Goal: Complete application form

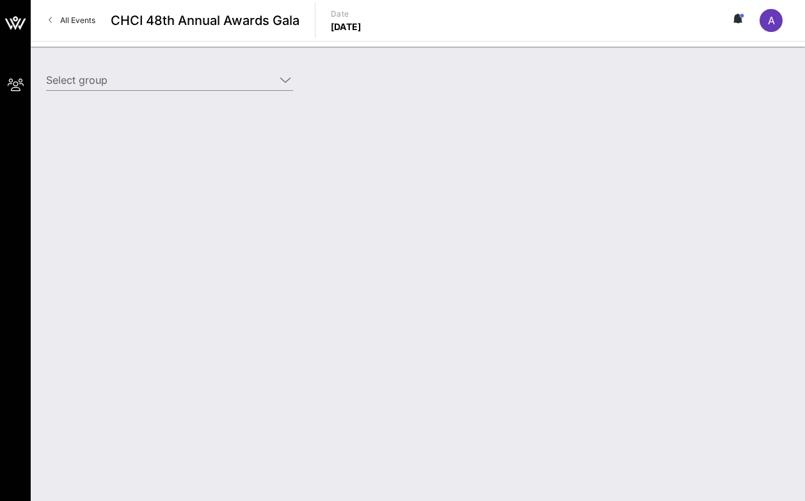
type input "Starz (Starz) [[PERSON_NAME], [EMAIL_ADDRESS][DOMAIN_NAME]]"
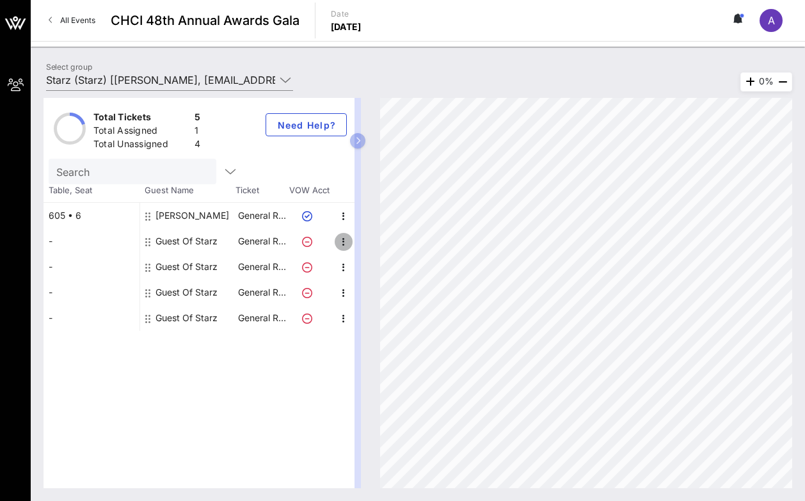
click at [344, 243] on icon "button" at bounding box center [343, 241] width 15 height 15
click at [361, 243] on div "Edit" at bounding box center [376, 245] width 46 height 26
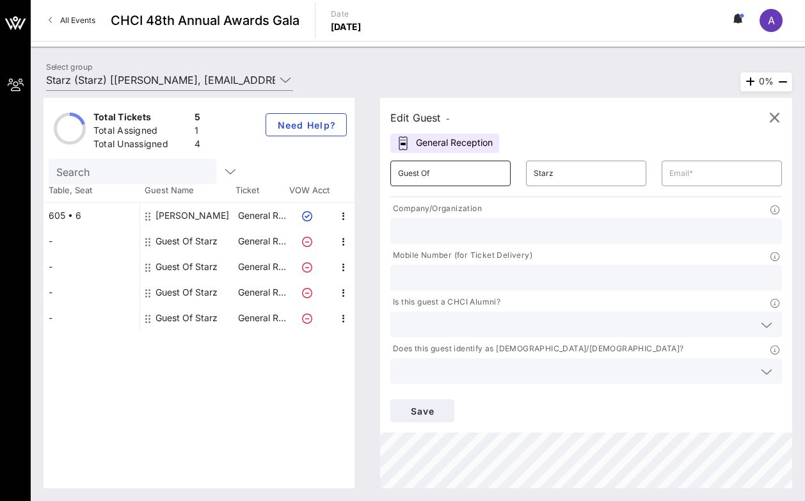
click at [421, 175] on input "Guest Of" at bounding box center [450, 173] width 105 height 20
click at [426, 175] on input "Guest Of" at bounding box center [450, 173] width 105 height 20
click at [699, 174] on input "text" at bounding box center [722, 173] width 105 height 20
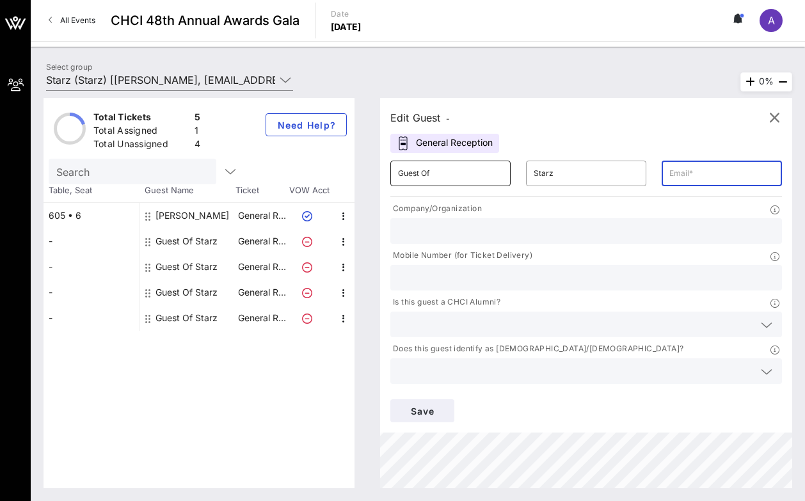
click at [499, 179] on input "Guest Of" at bounding box center [450, 173] width 105 height 20
type input "[PERSON_NAME]"
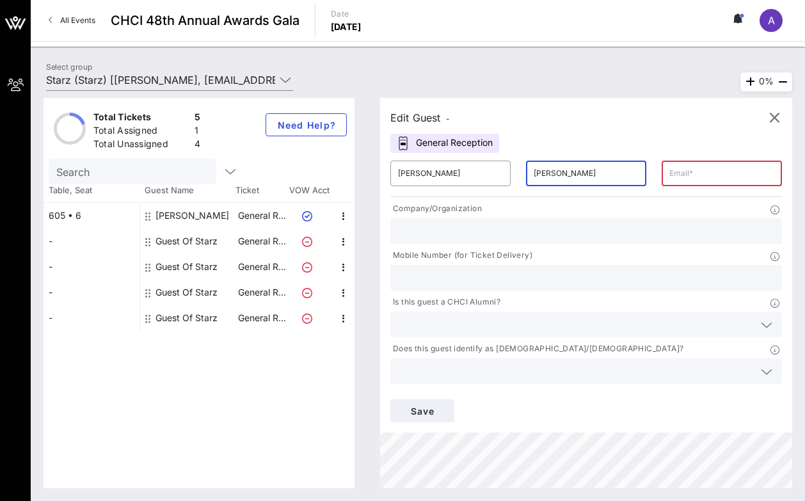
type input "[PERSON_NAME]"
click at [689, 181] on input "text" at bounding box center [722, 173] width 105 height 20
type input "B"
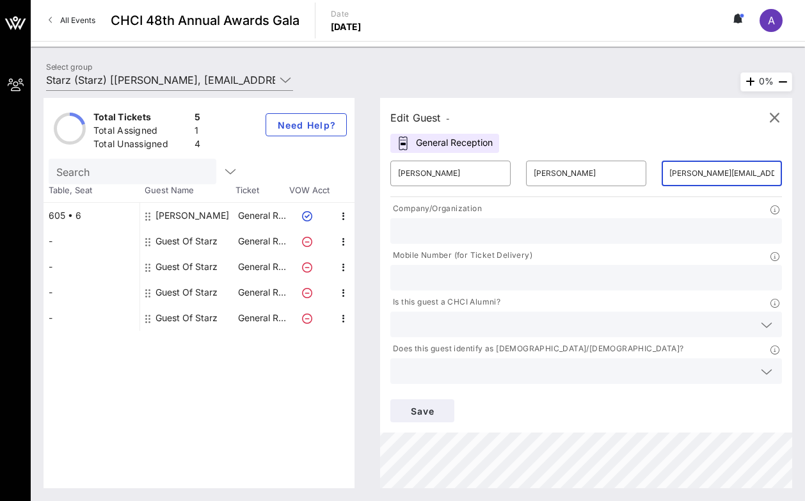
type input "[PERSON_NAME][EMAIL_ADDRESS][DOMAIN_NAME]"
click at [629, 207] on div "Company/Organization" at bounding box center [587, 210] width 392 height 16
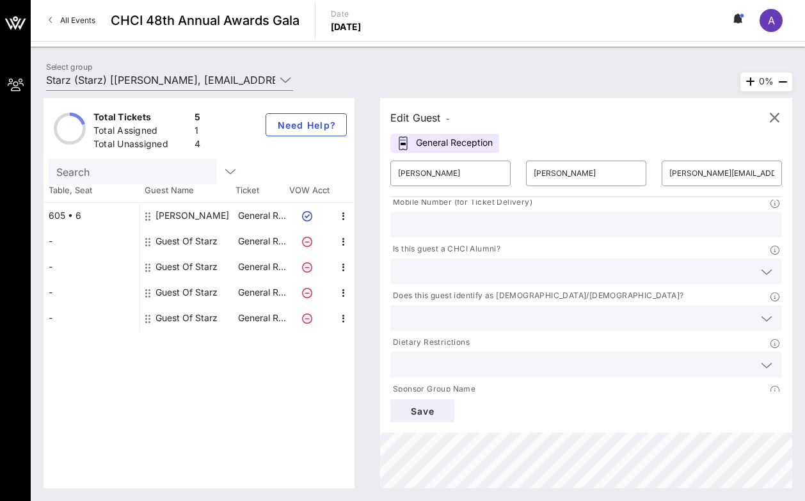
scroll to position [58, 0]
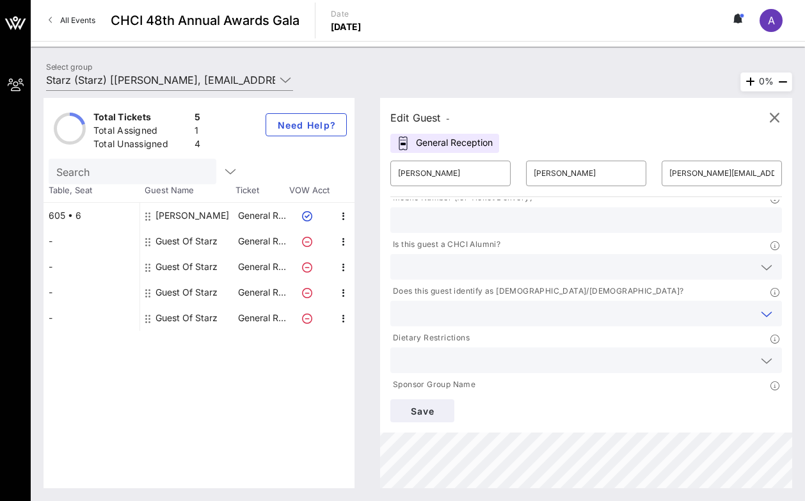
click at [454, 312] on input "text" at bounding box center [576, 313] width 356 height 17
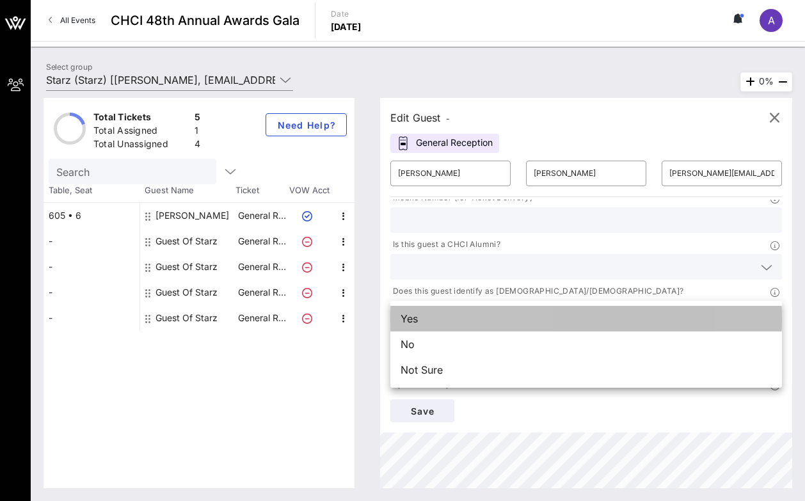
click at [444, 316] on div "Yes" at bounding box center [587, 319] width 392 height 26
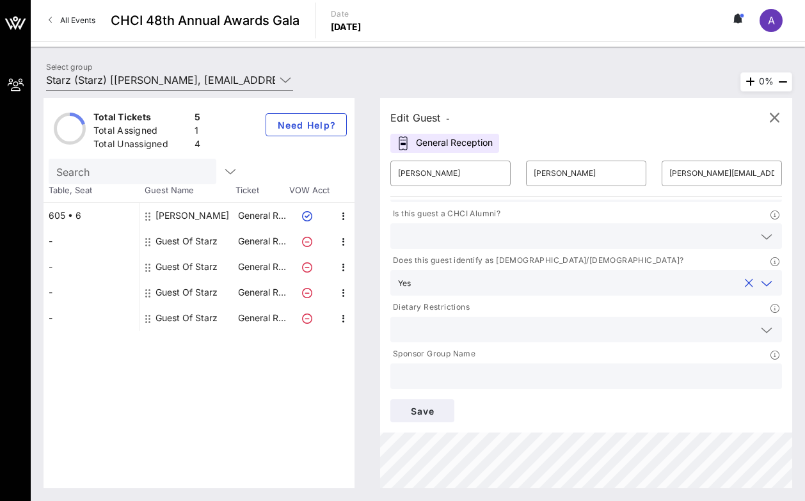
scroll to position [88, 0]
click at [583, 380] on input "text" at bounding box center [586, 376] width 376 height 17
type input "STARZ"
click at [418, 410] on span "Save" at bounding box center [423, 411] width 44 height 11
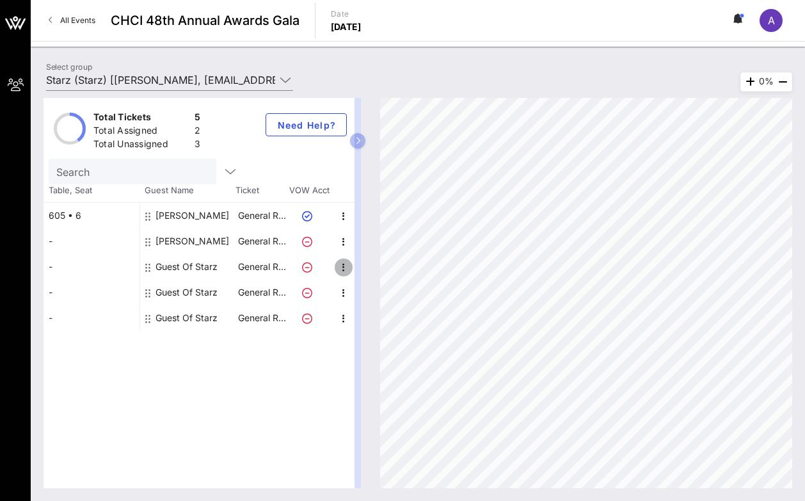
click at [340, 264] on icon "button" at bounding box center [343, 267] width 15 height 15
click at [364, 268] on div "Edit" at bounding box center [376, 271] width 26 height 10
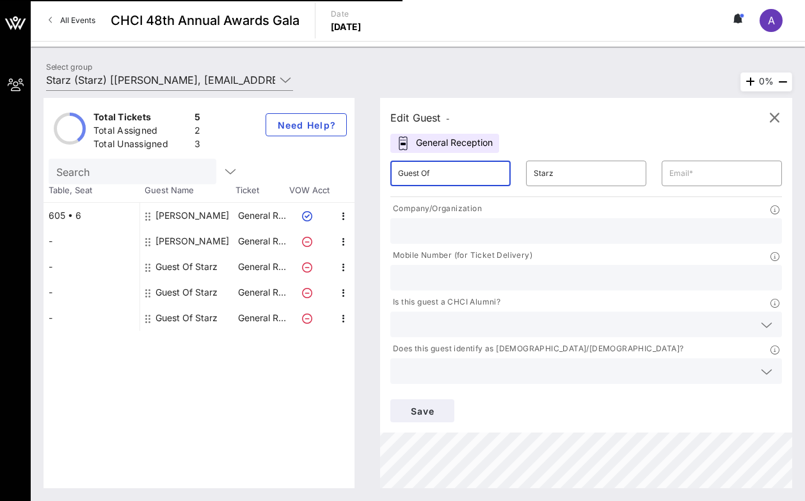
click at [425, 182] on input "Guest Of" at bounding box center [450, 173] width 105 height 20
type input "Daniella"
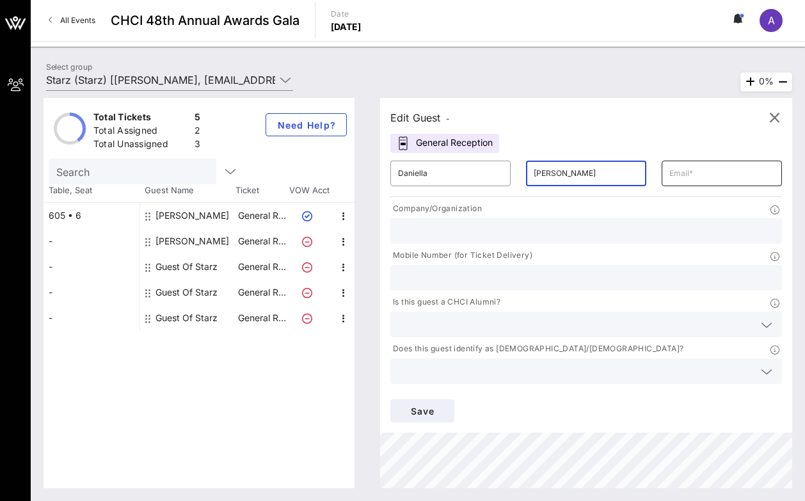
type input "[PERSON_NAME]"
click at [670, 173] on input "text" at bounding box center [722, 173] width 105 height 20
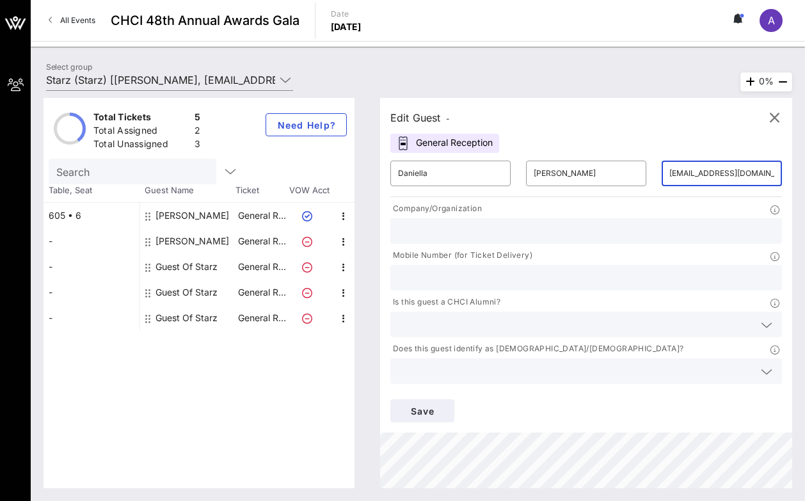
type input "[EMAIL_ADDRESS][DOMAIN_NAME]"
click at [455, 377] on input "text" at bounding box center [576, 371] width 356 height 17
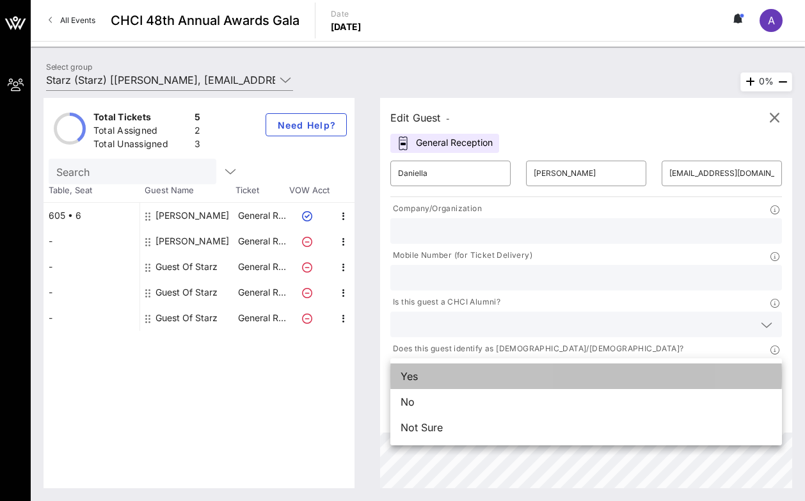
click at [448, 383] on div "Yes" at bounding box center [587, 377] width 392 height 26
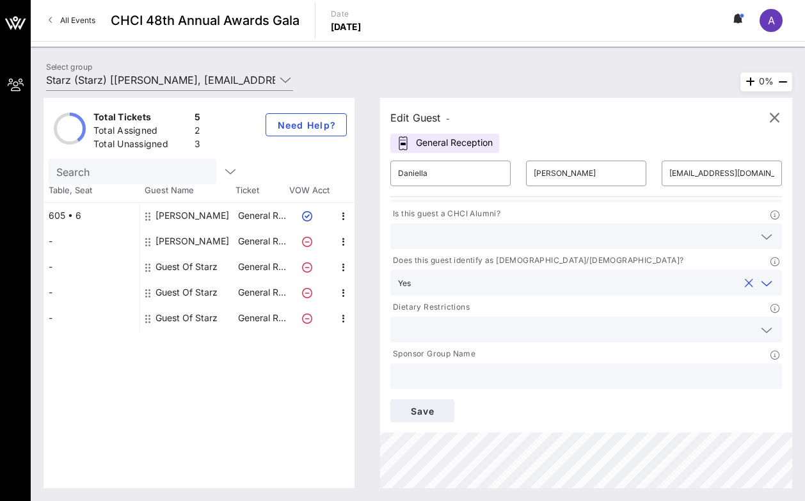
click at [442, 373] on input "text" at bounding box center [586, 376] width 376 height 17
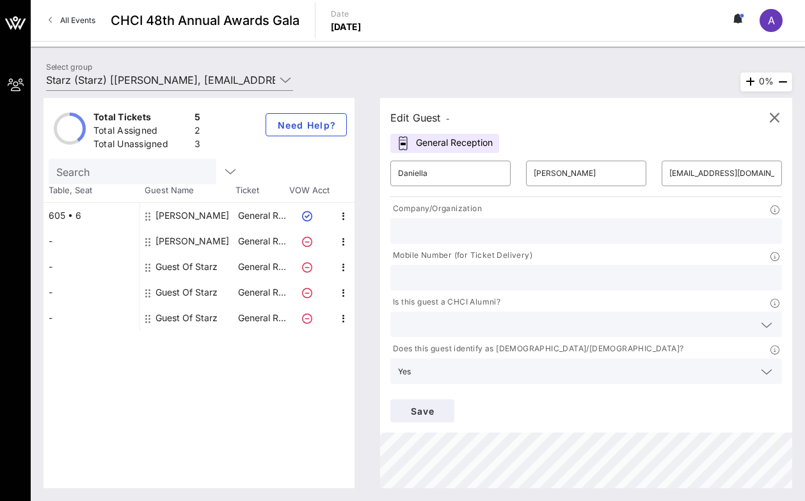
scroll to position [0, 0]
type input "STARZ"
click at [418, 407] on span "Save" at bounding box center [423, 411] width 44 height 11
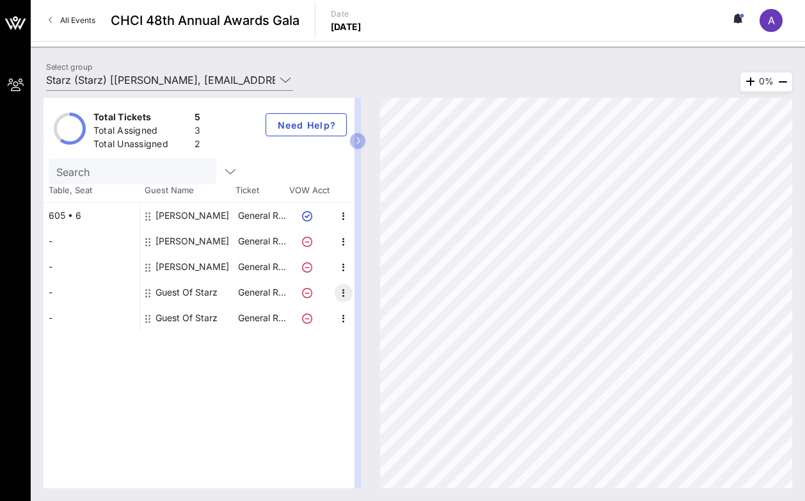
click at [342, 290] on icon "button" at bounding box center [343, 293] width 15 height 15
click at [356, 293] on div "Edit" at bounding box center [376, 297] width 46 height 26
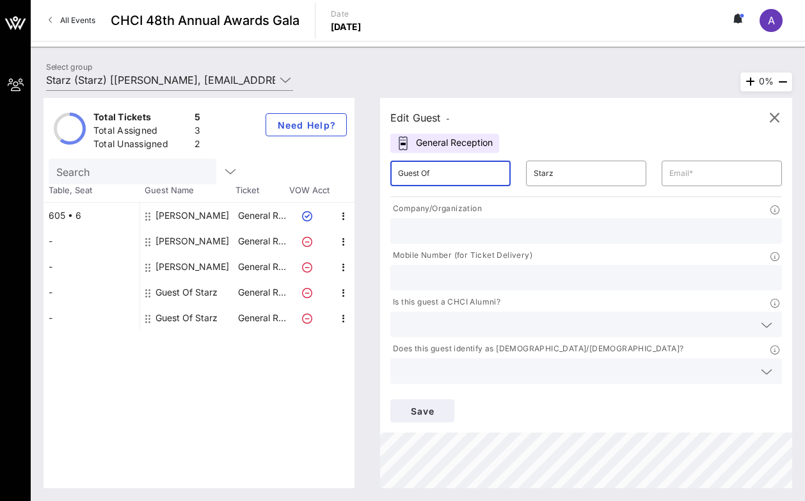
click at [432, 173] on input "Guest Of" at bounding box center [450, 173] width 105 height 20
type input "[GEOGRAPHIC_DATA]"
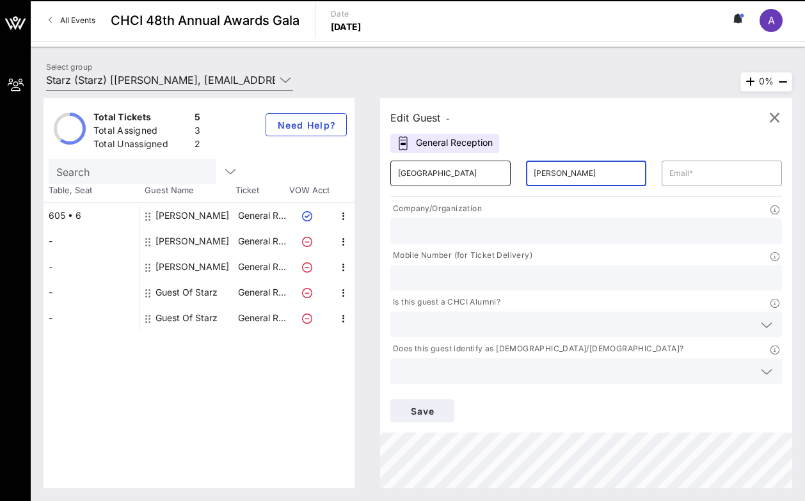
type input "[PERSON_NAME]"
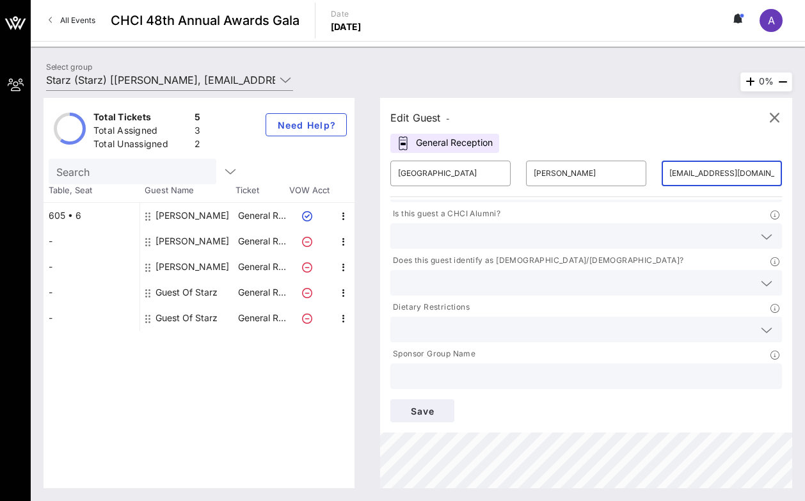
scroll to position [88, 0]
type input "[EMAIL_ADDRESS][DOMAIN_NAME]"
click at [417, 293] on div at bounding box center [586, 283] width 376 height 26
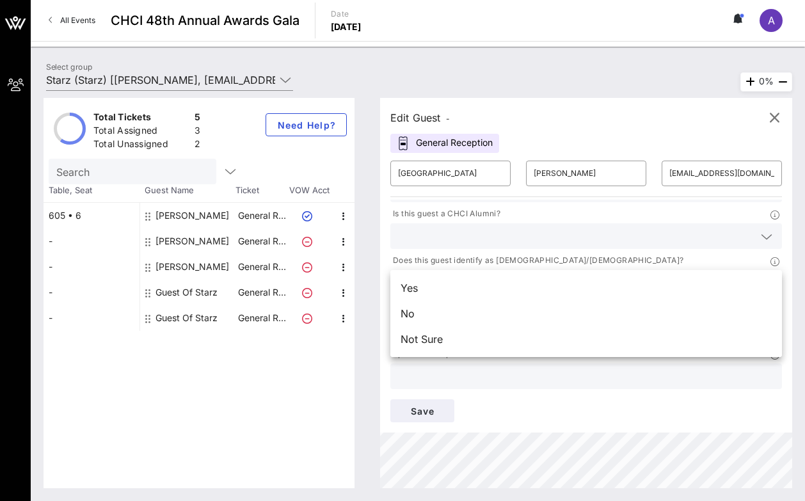
click at [417, 293] on div "Yes" at bounding box center [587, 288] width 392 height 26
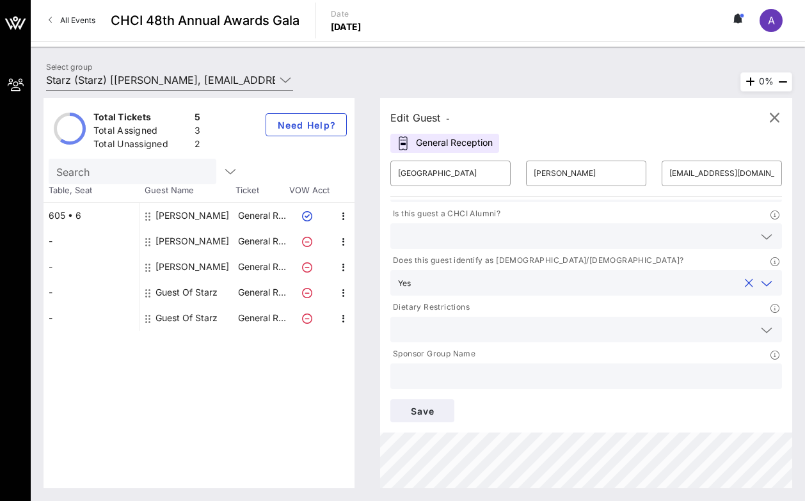
click at [417, 381] on input "text" at bounding box center [586, 376] width 376 height 17
type input "STARZ"
click at [412, 420] on button "Save" at bounding box center [423, 411] width 64 height 23
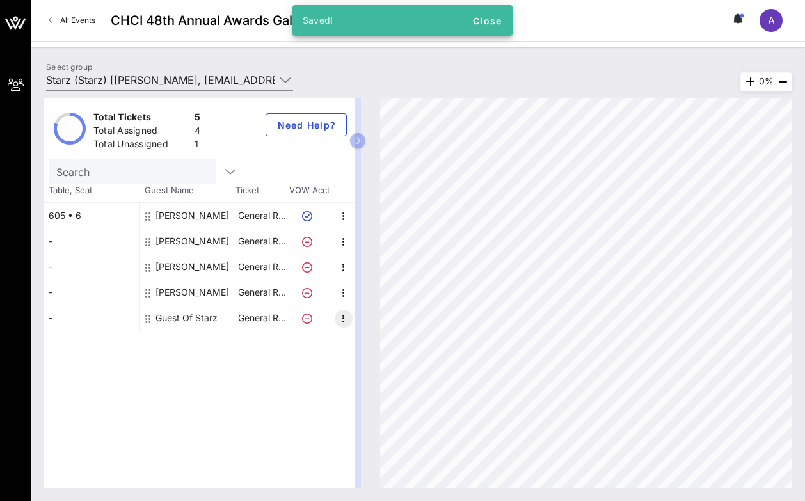
click at [343, 323] on icon "button" at bounding box center [343, 318] width 15 height 15
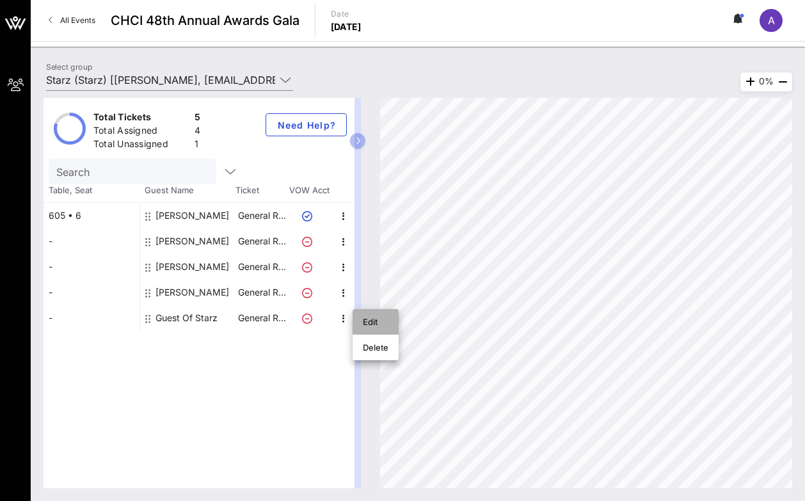
click at [366, 322] on div "Edit" at bounding box center [376, 322] width 26 height 10
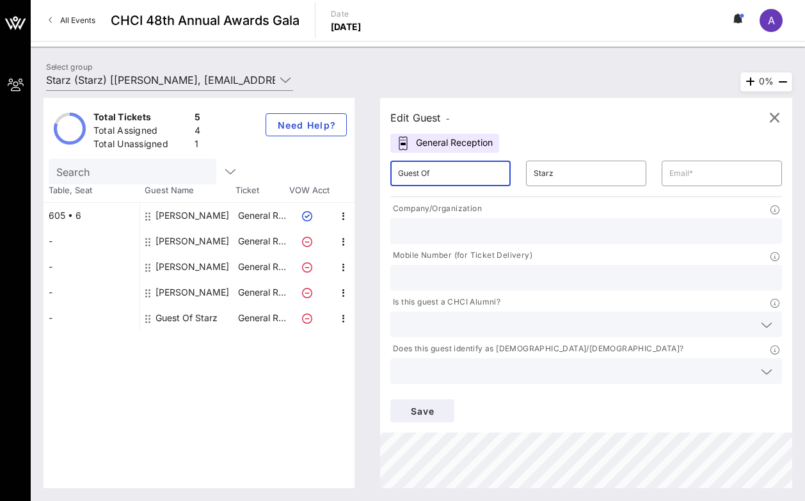
click at [467, 175] on input "Guest Of" at bounding box center [450, 173] width 105 height 20
type input "[PERSON_NAME]"
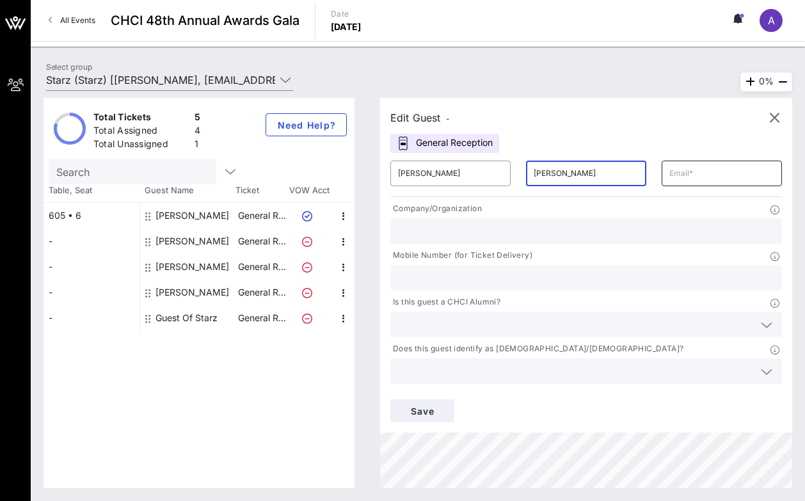
type input "[PERSON_NAME]"
click at [672, 179] on input "text" at bounding box center [722, 173] width 105 height 20
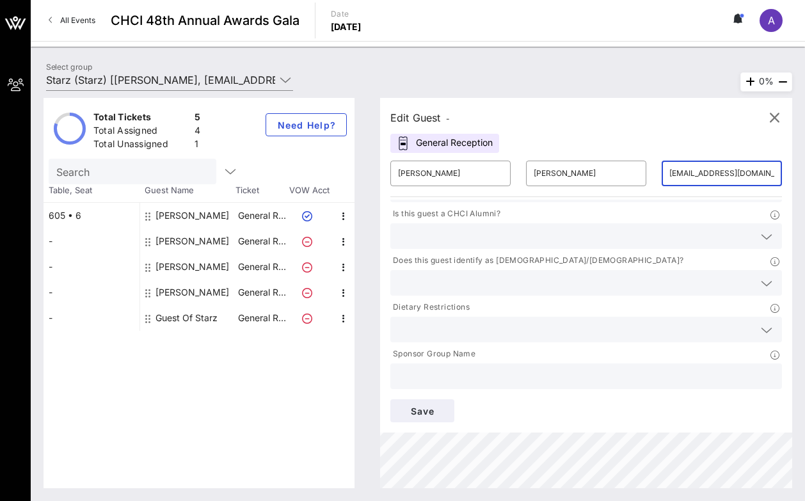
type input "[EMAIL_ADDRESS][DOMAIN_NAME]"
click at [476, 380] on input "text" at bounding box center [586, 376] width 376 height 17
type input "STARZ"
click at [441, 290] on input "text" at bounding box center [576, 283] width 356 height 17
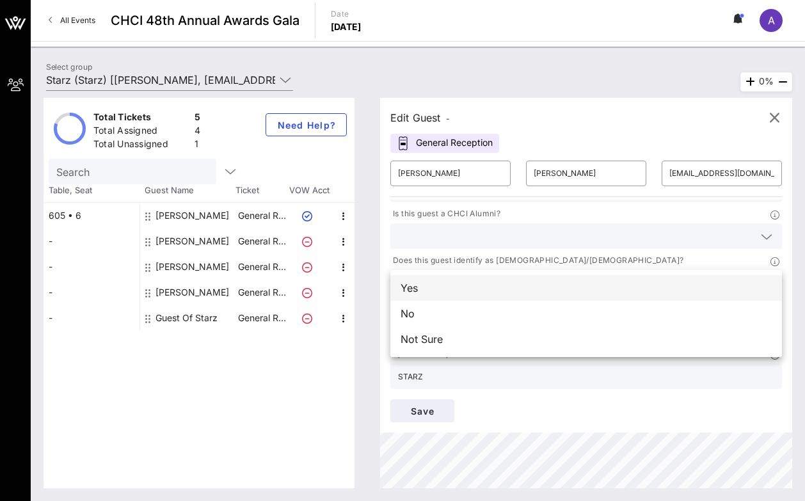
click at [434, 286] on div "Yes" at bounding box center [587, 288] width 392 height 26
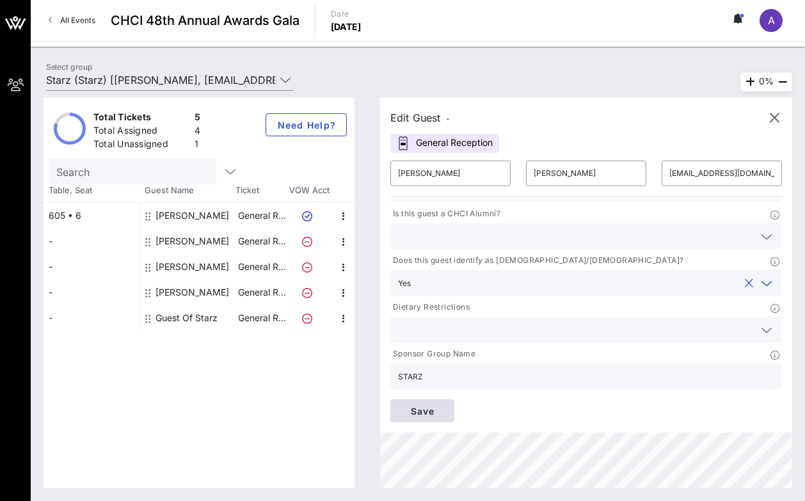
click at [417, 414] on span "Save" at bounding box center [423, 411] width 44 height 11
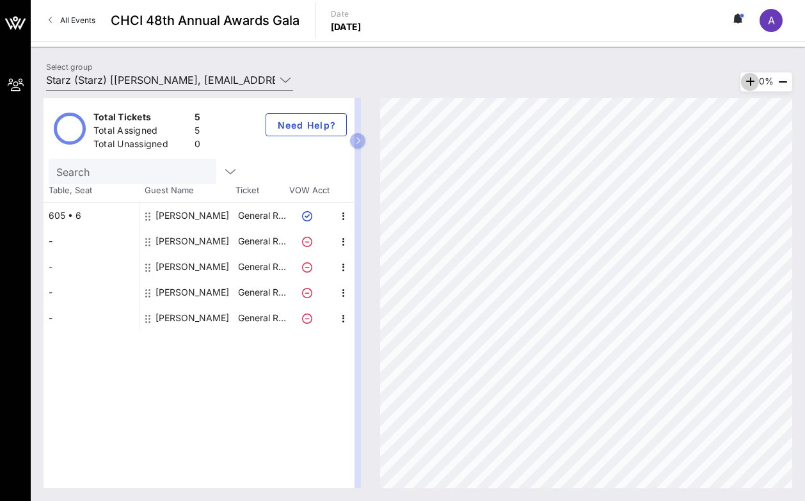
click at [748, 81] on icon "button" at bounding box center [750, 81] width 15 height 15
click at [782, 76] on icon "button" at bounding box center [782, 81] width 15 height 15
